Goal: Check status

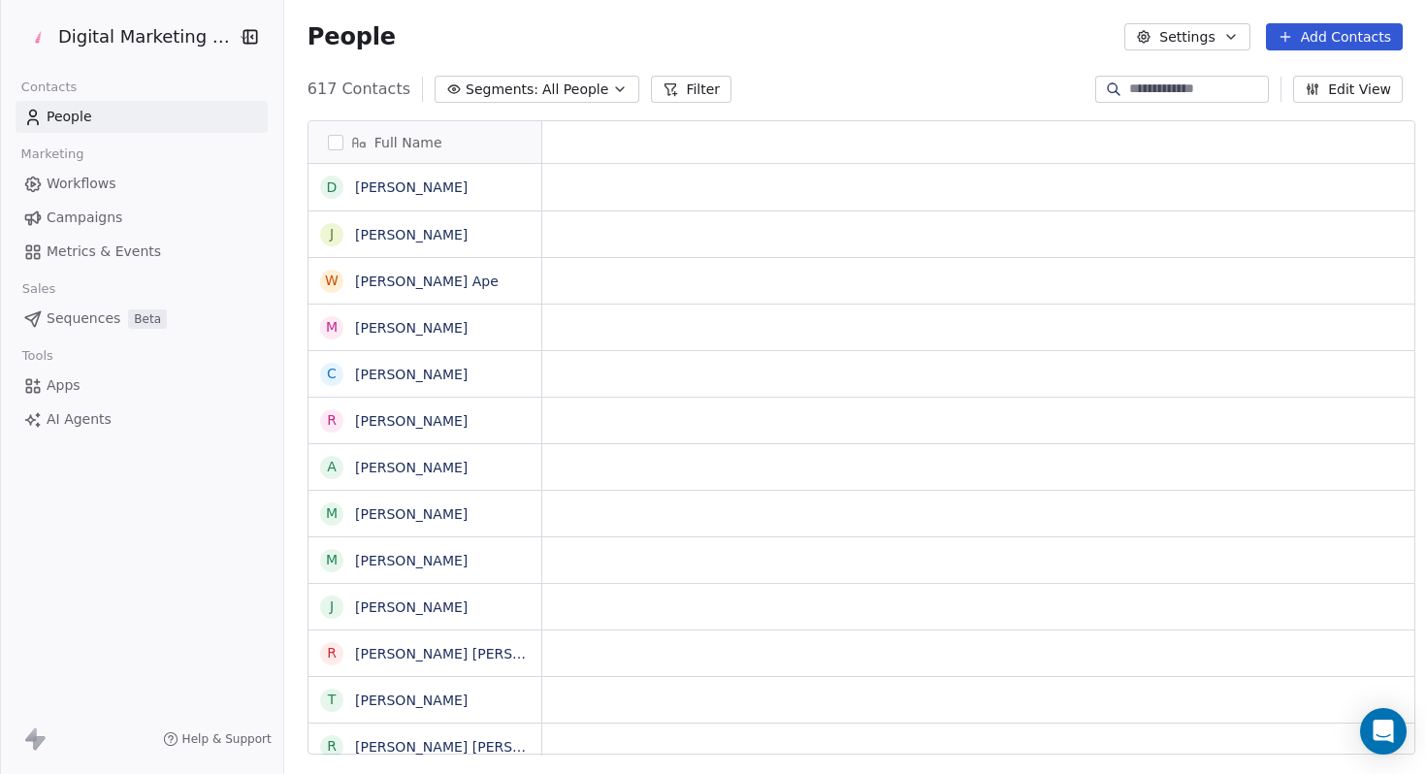
scroll to position [681, 1154]
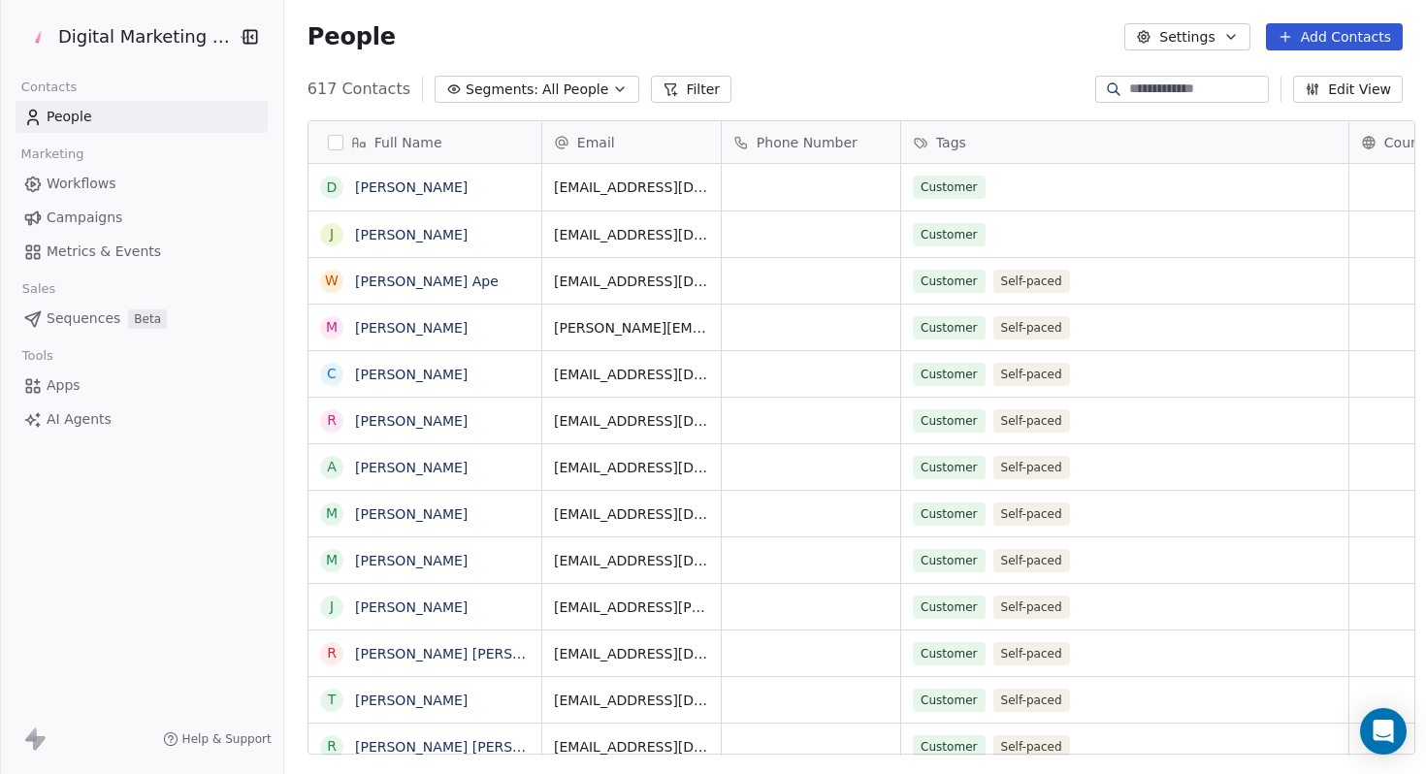
click at [120, 216] on link "Campaigns" at bounding box center [142, 218] width 252 height 32
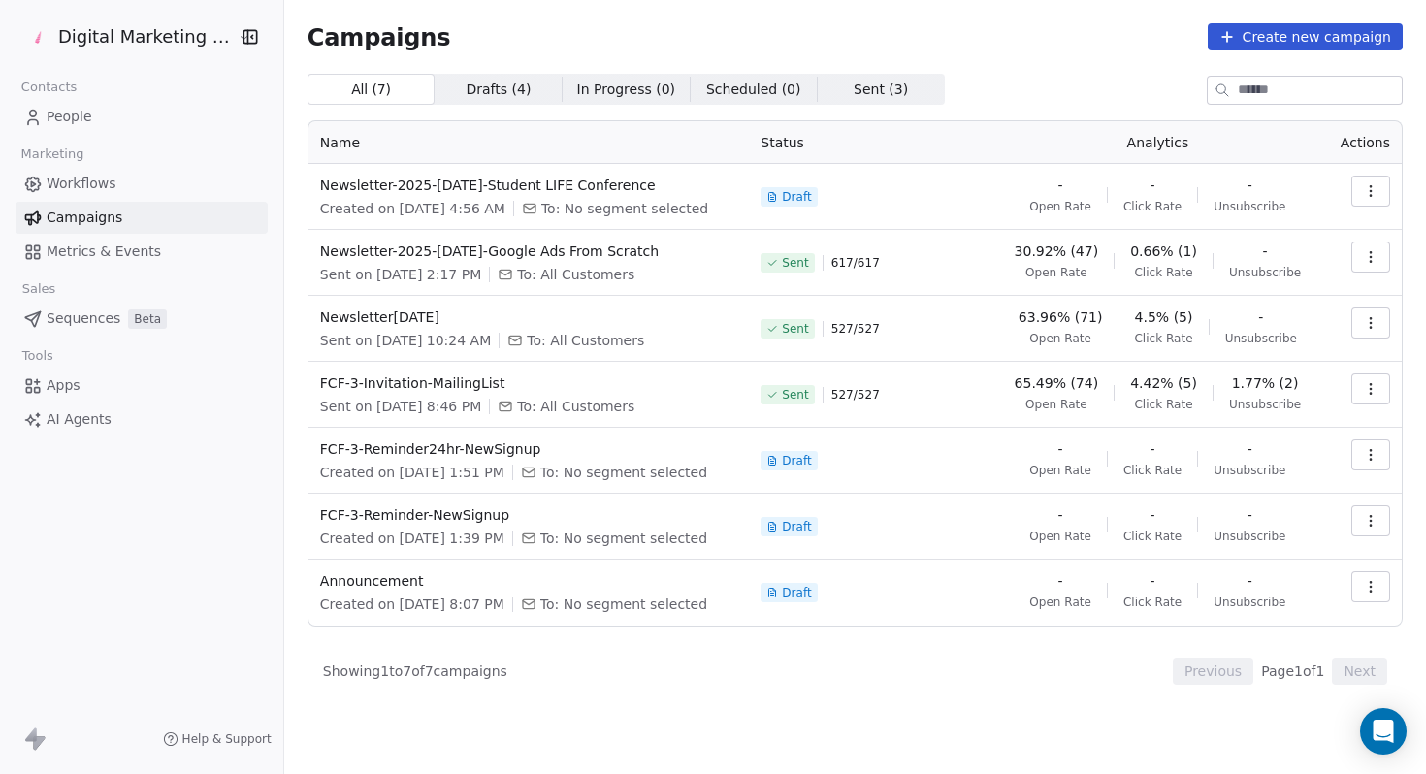
click at [854, 93] on span "Sent ( 3 )" at bounding box center [881, 90] width 54 height 20
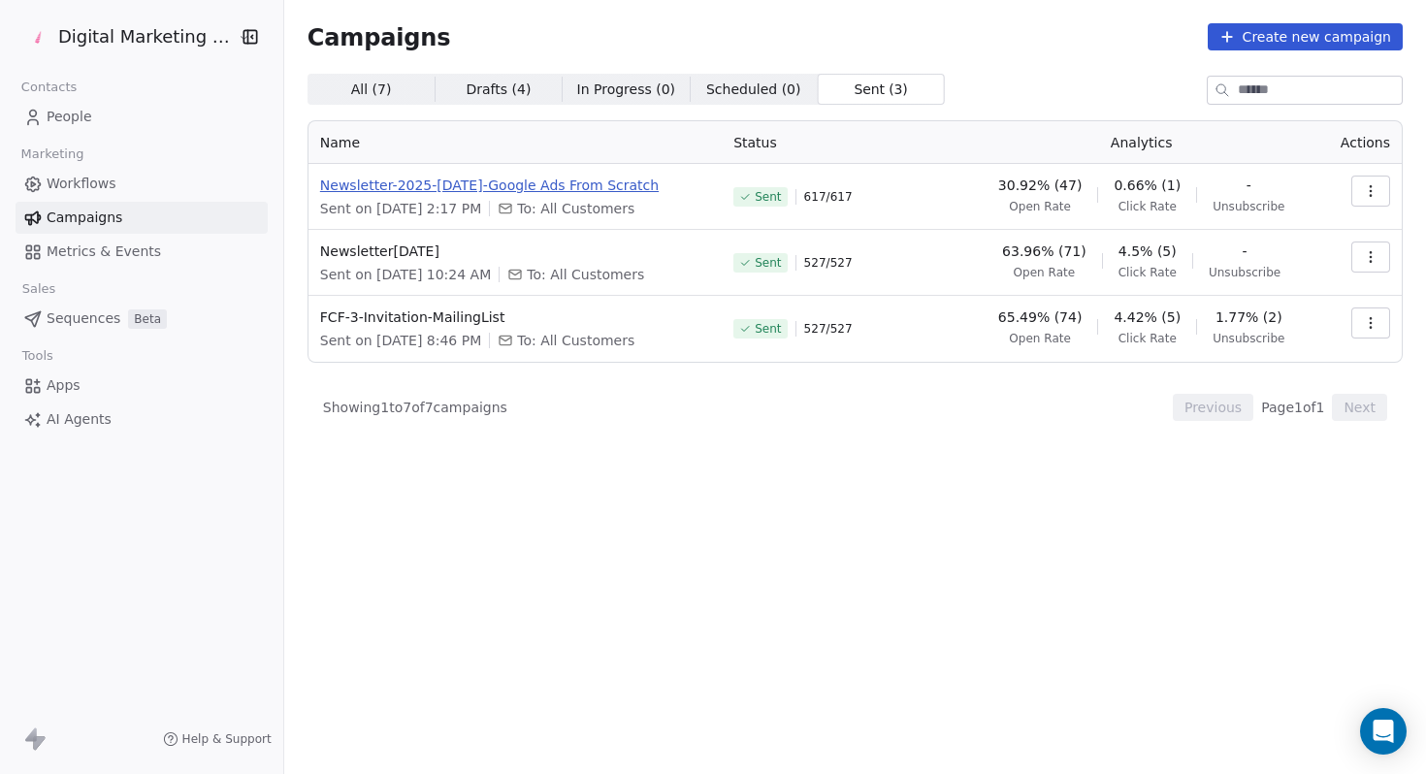
click at [585, 183] on span "Newsletter-2025-[DATE]-Google Ads From Scratch" at bounding box center [515, 185] width 390 height 19
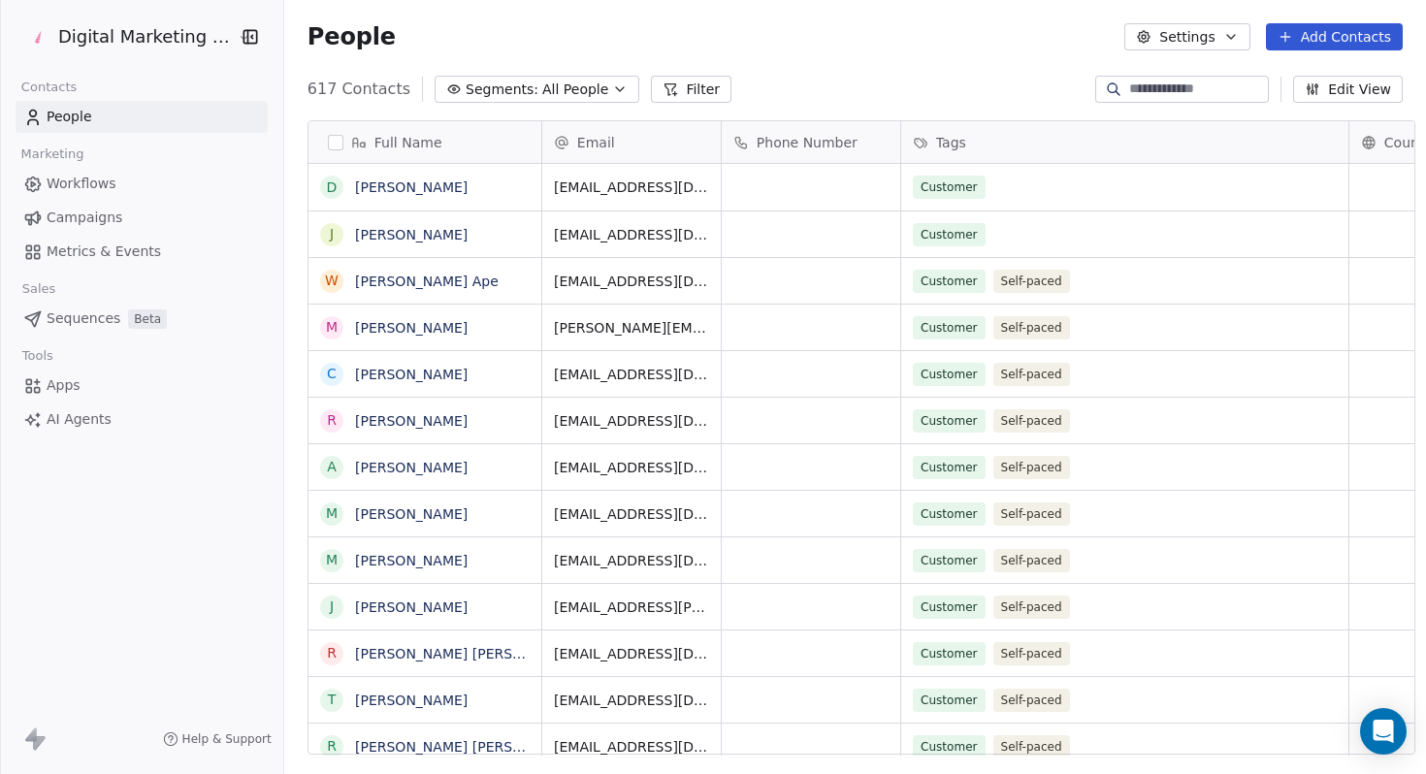
scroll to position [681, 1154]
click at [143, 214] on link "Campaigns" at bounding box center [142, 218] width 252 height 32
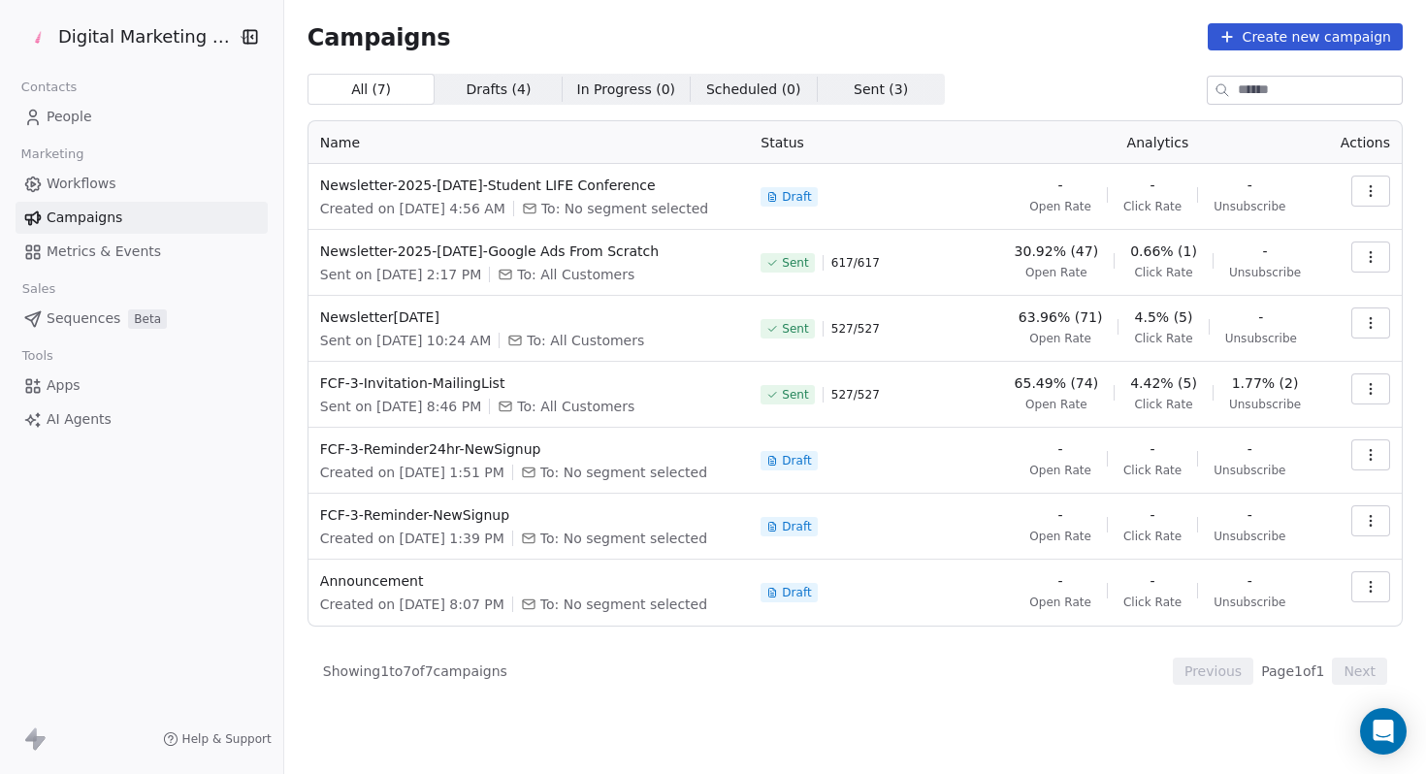
click at [861, 93] on span "Sent ( 3 )" at bounding box center [881, 90] width 54 height 20
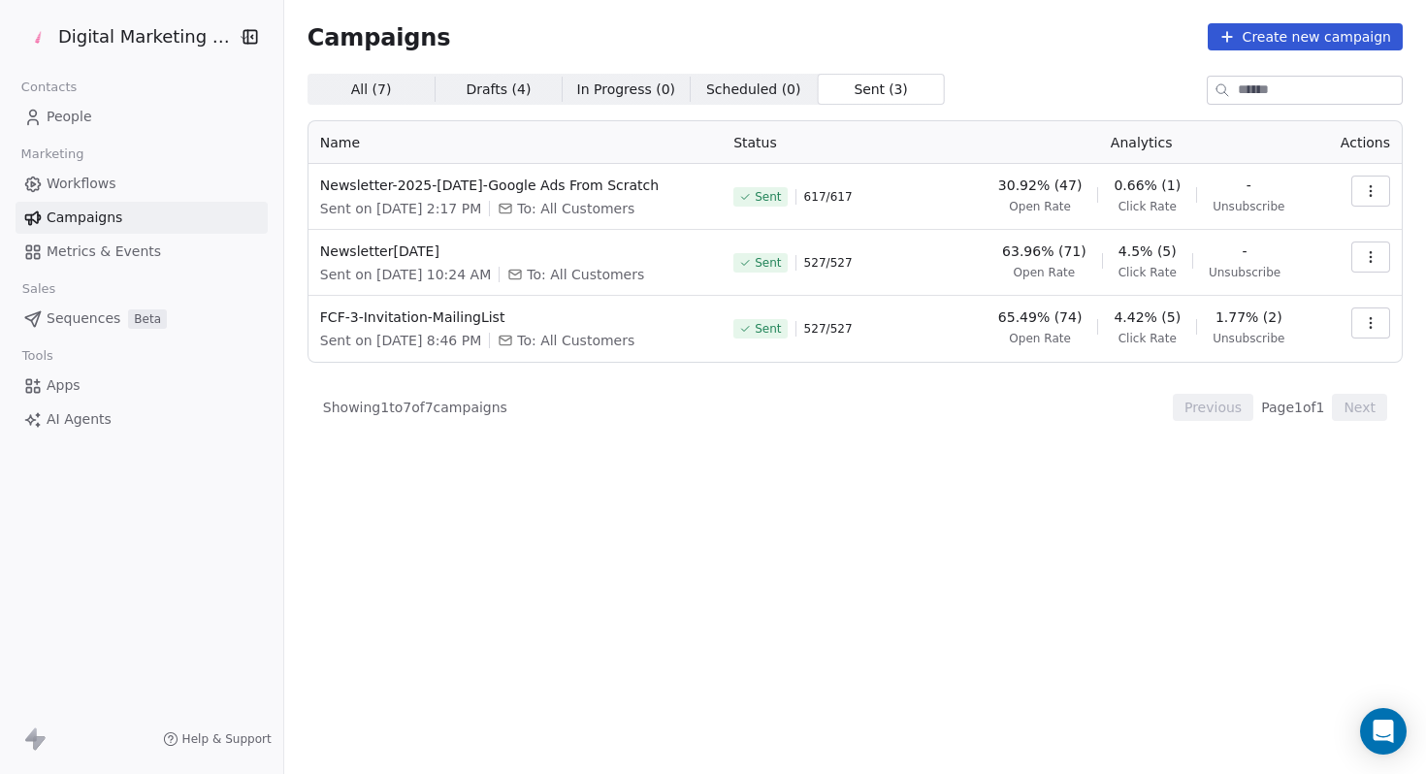
click at [420, 261] on div "Newsletter[DATE] Sent on [DATE] 10:24 AM To: All Customers" at bounding box center [515, 263] width 390 height 43
click at [422, 253] on span "Newsletter[DATE]" at bounding box center [515, 251] width 390 height 19
